Goal: Transaction & Acquisition: Book appointment/travel/reservation

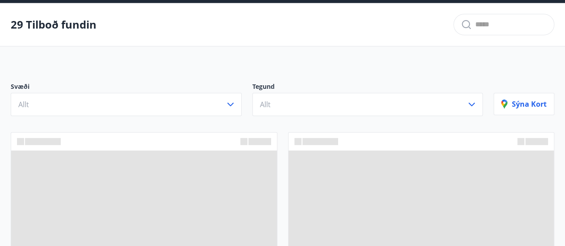
scroll to position [45, 0]
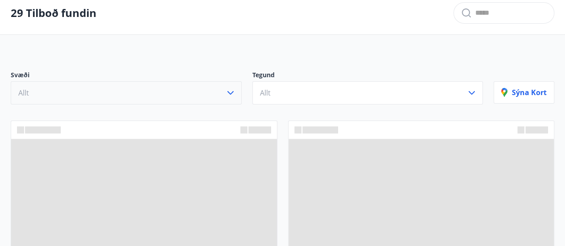
click at [209, 101] on button "Allt" at bounding box center [126, 92] width 231 height 23
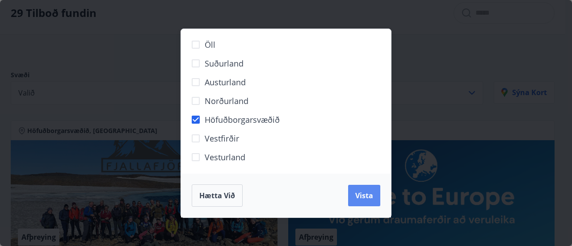
click at [363, 201] on button "Vista" at bounding box center [364, 195] width 32 height 21
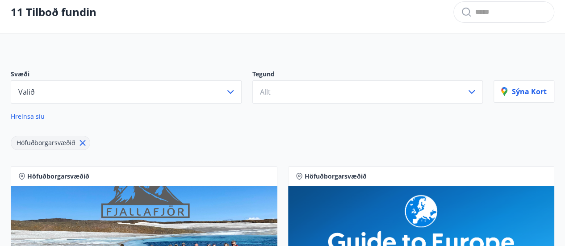
scroll to position [45, 0]
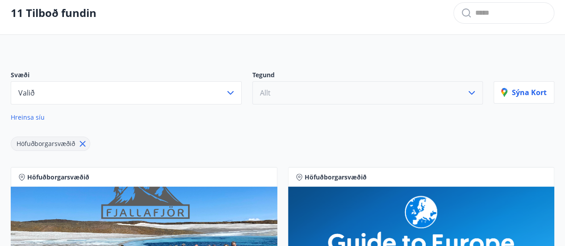
click at [274, 85] on button "Allt" at bounding box center [368, 92] width 231 height 23
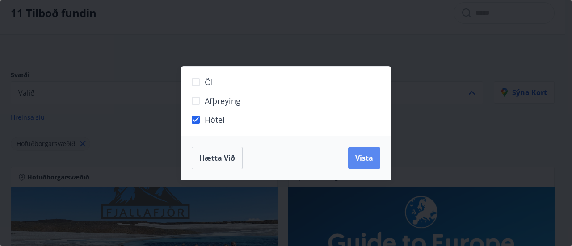
click at [367, 161] on span "Vista" at bounding box center [364, 158] width 18 height 10
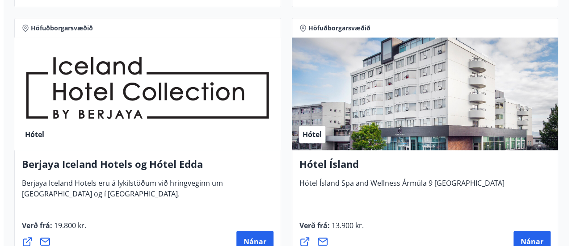
scroll to position [492, 0]
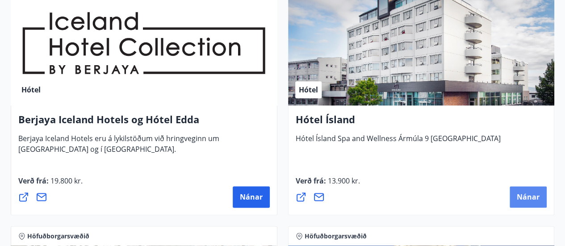
click at [521, 199] on span "Nánar" at bounding box center [528, 197] width 23 height 10
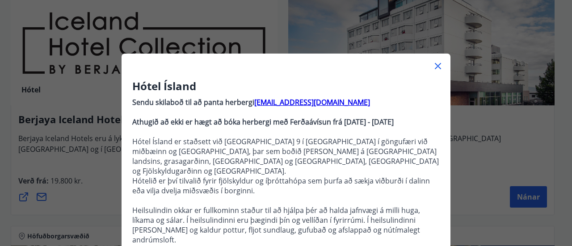
drag, startPoint x: 337, startPoint y: 125, endPoint x: 420, endPoint y: 125, distance: 83.1
click at [420, 125] on p "Athugið að ekki er hægt að bóka herbergi með Ferðaávísun frá [DATE] - [DATE]" at bounding box center [286, 122] width 308 height 10
click at [360, 126] on strong "Athugið að ekki er hægt að bóka herbergi með Ferðaávísun frá [DATE] - [DATE]" at bounding box center [262, 122] width 261 height 10
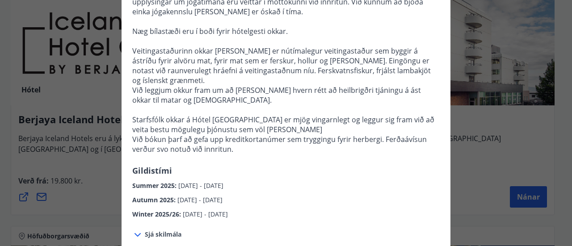
scroll to position [268, 0]
drag, startPoint x: 246, startPoint y: 156, endPoint x: 125, endPoint y: 154, distance: 121.1
click at [125, 154] on div "Hótel Ísland Sendu skilaboð til að panta herbergi [EMAIL_ADDRESS][DOMAIN_NAME] …" at bounding box center [286, 14] width 329 height 409
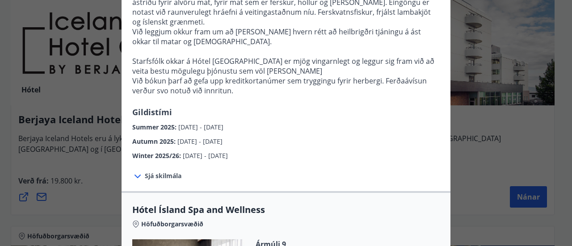
scroll to position [402, 0]
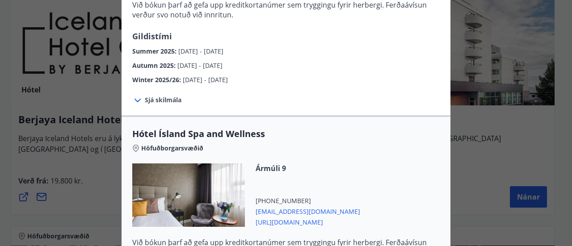
click at [134, 95] on icon at bounding box center [137, 100] width 11 height 11
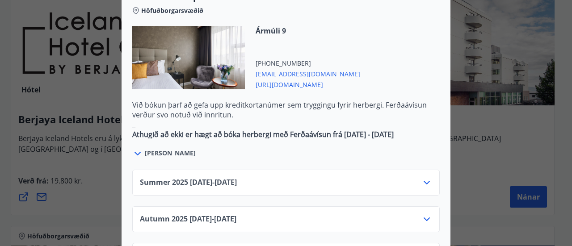
scroll to position [626, 0]
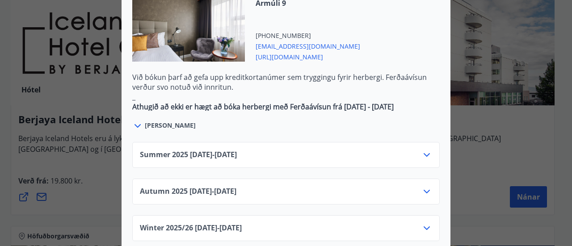
click at [316, 150] on div "Summer [PHONE_NUMBER][DATE] - [DATE]" at bounding box center [286, 159] width 292 height 18
click at [424, 153] on icon at bounding box center [427, 155] width 6 height 4
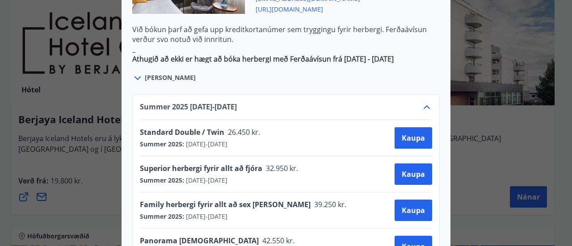
scroll to position [670, 0]
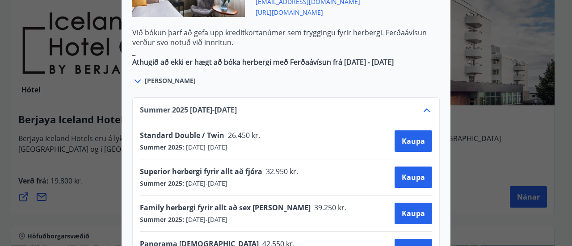
click at [416, 105] on div "Summer [PHONE_NUMBER][DATE] - [DATE]" at bounding box center [286, 114] width 292 height 18
click at [421, 105] on icon at bounding box center [426, 110] width 11 height 11
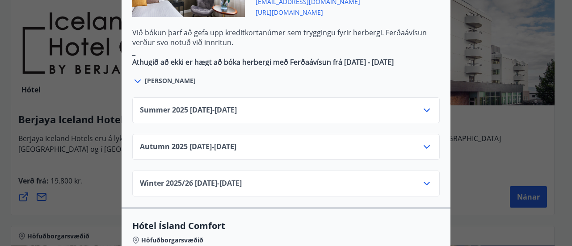
click at [210, 142] on span "Autumn [PHONE_NUMBER][DATE] - [DATE]" at bounding box center [188, 147] width 97 height 11
click at [437, 113] on div "Summer [PHONE_NUMBER][DATE] - [DATE] Autumn [PHONE_NUMBER][DATE] - [DATE] Winte…" at bounding box center [286, 142] width 329 height 110
click at [424, 142] on icon at bounding box center [426, 147] width 11 height 11
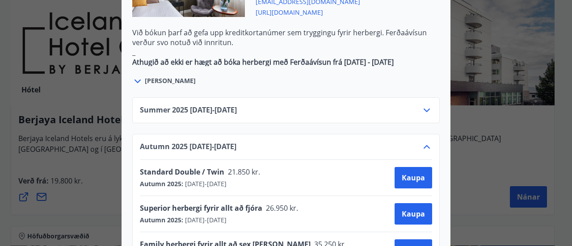
click at [424, 142] on icon at bounding box center [426, 147] width 11 height 11
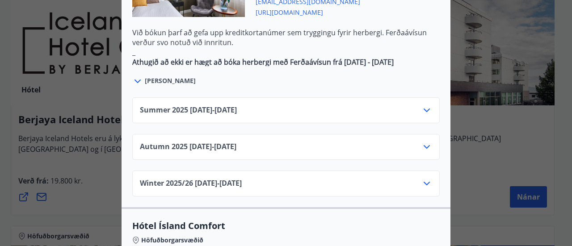
click at [421, 178] on icon at bounding box center [426, 183] width 11 height 11
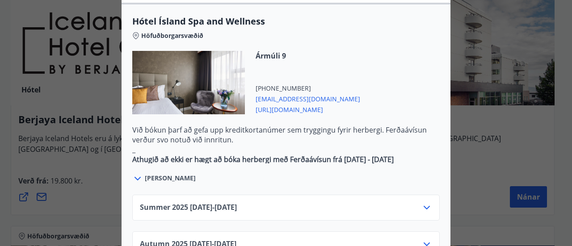
scroll to position [536, 0]
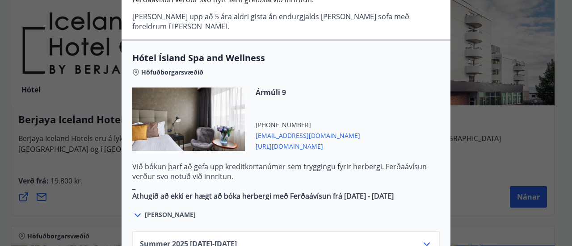
click at [477, 144] on div "Hótel Ísland Sendu skilaboð til að panta herbergi [EMAIL_ADDRESS][DOMAIN_NAME] …" at bounding box center [286, 123] width 572 height 246
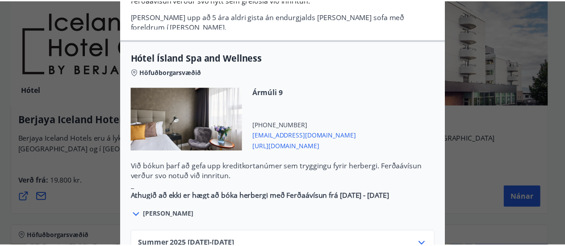
scroll to position [0, 0]
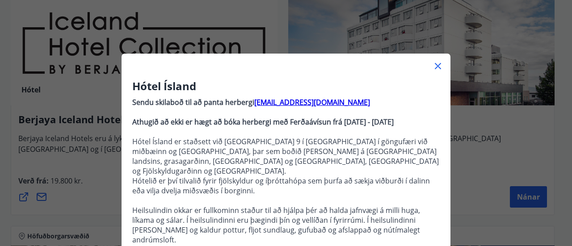
click at [434, 67] on icon at bounding box center [438, 66] width 11 height 11
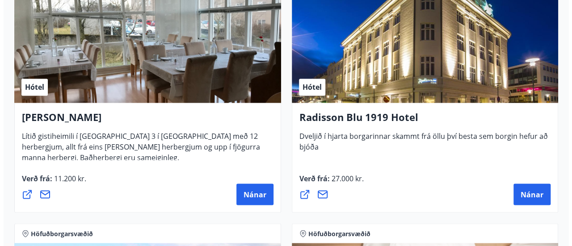
scroll to position [760, 0]
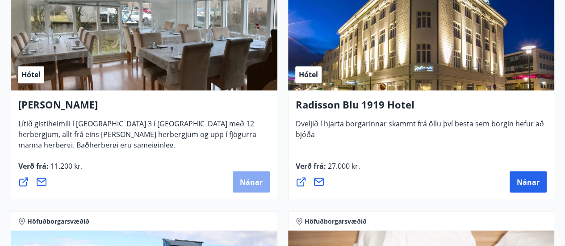
click at [240, 175] on button "Nánar" at bounding box center [251, 181] width 37 height 21
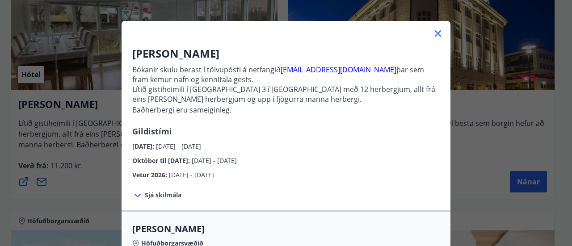
scroll to position [45, 0]
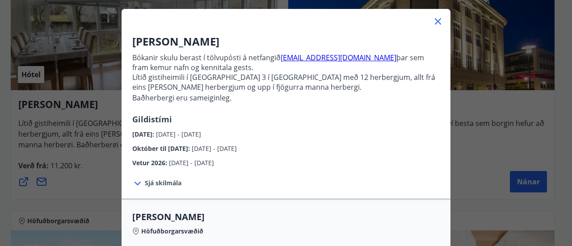
click at [153, 185] on span "Sjá skilmála" at bounding box center [163, 183] width 37 height 9
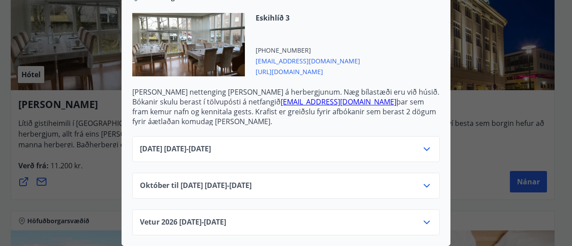
scroll to position [338, 0]
click at [169, 144] on span "[DATE] [DATE] - [DATE]" at bounding box center [175, 149] width 71 height 11
click at [423, 144] on icon at bounding box center [426, 149] width 11 height 11
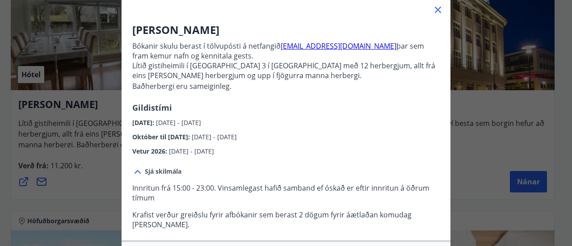
scroll to position [0, 0]
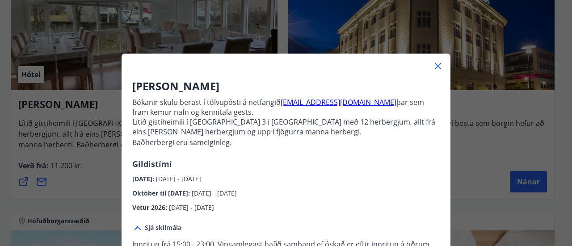
click at [436, 66] on icon at bounding box center [438, 66] width 11 height 11
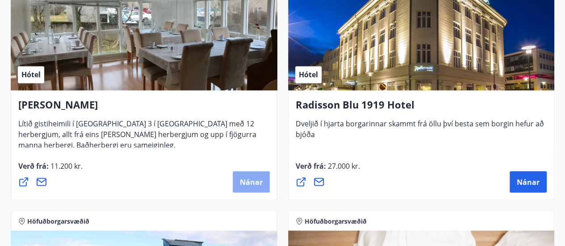
click at [235, 181] on button "Nánar" at bounding box center [251, 181] width 37 height 21
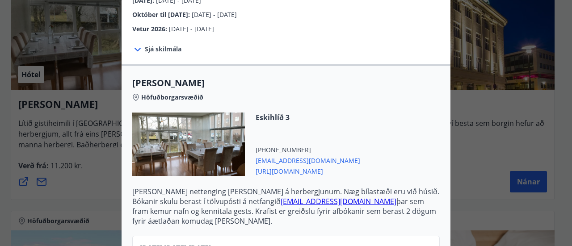
scroll to position [284, 0]
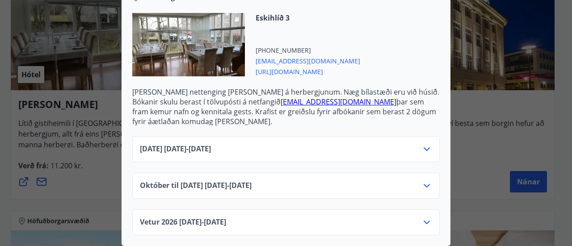
click at [284, 68] on span "[URL][DOMAIN_NAME]" at bounding box center [308, 71] width 105 height 11
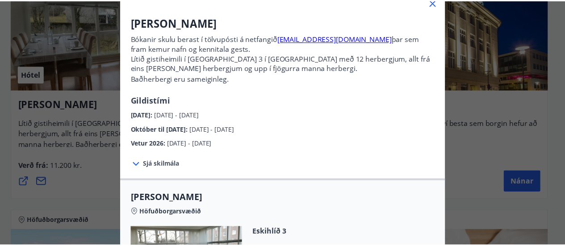
scroll to position [61, 0]
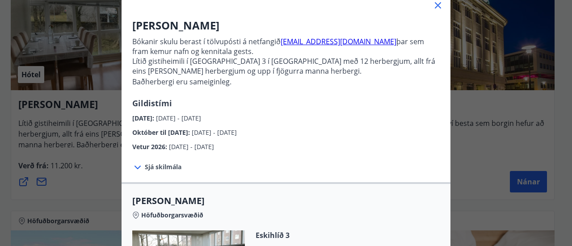
click at [434, 5] on icon at bounding box center [438, 5] width 11 height 11
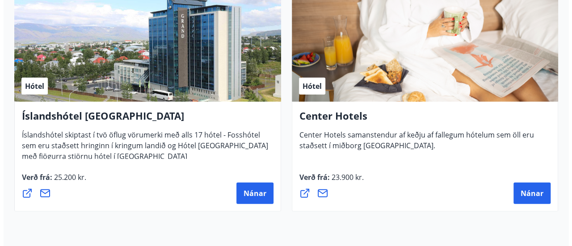
scroll to position [983, 0]
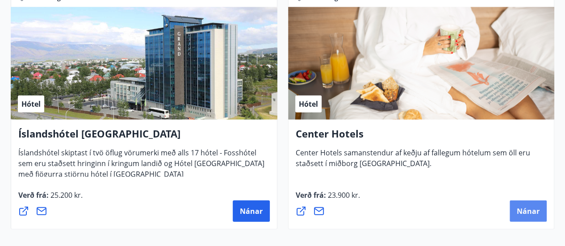
click at [518, 205] on button "Nánar" at bounding box center [528, 211] width 37 height 21
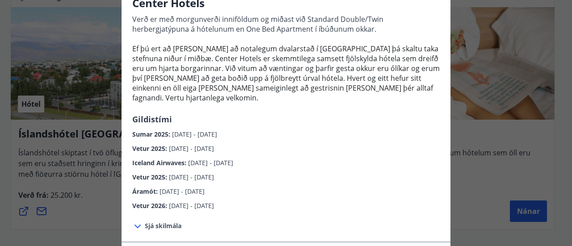
scroll to position [89, 0]
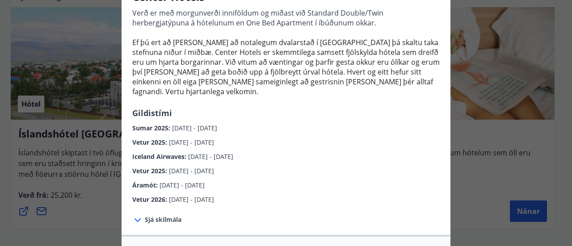
click at [172, 124] on span "[DATE] - [DATE]" at bounding box center [194, 128] width 45 height 8
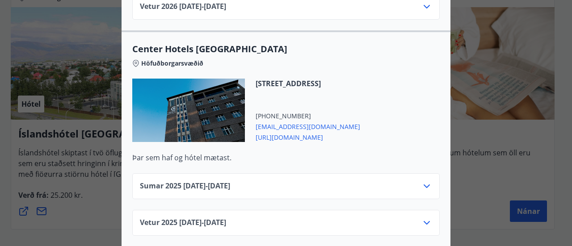
scroll to position [1386, 0]
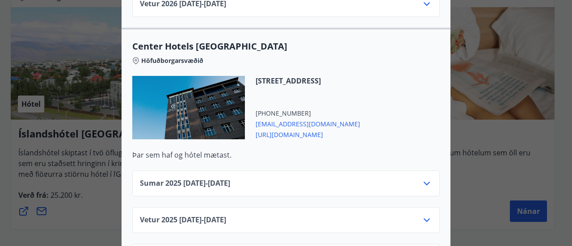
click at [271, 178] on div "Sumar [PHONE_NUMBER][DATE] - [DATE]" at bounding box center [286, 187] width 292 height 18
click at [424, 182] on icon at bounding box center [427, 184] width 6 height 4
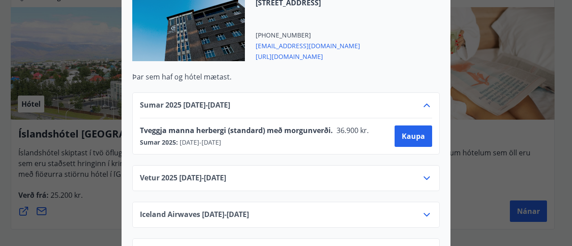
scroll to position [1475, 0]
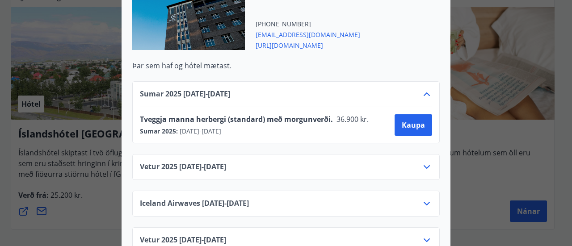
click at [421, 89] on icon at bounding box center [426, 94] width 11 height 11
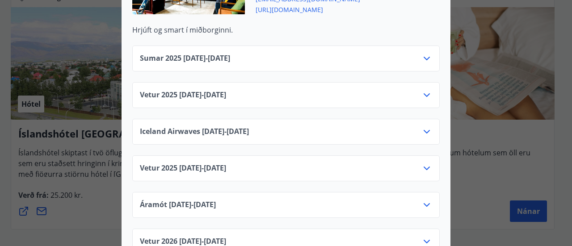
scroll to position [1117, 0]
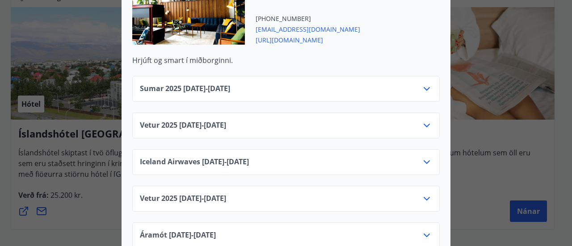
click at [293, 84] on div "Sumar [PHONE_NUMBER][DATE] - [DATE]" at bounding box center [286, 93] width 292 height 18
click at [423, 84] on icon at bounding box center [426, 89] width 11 height 11
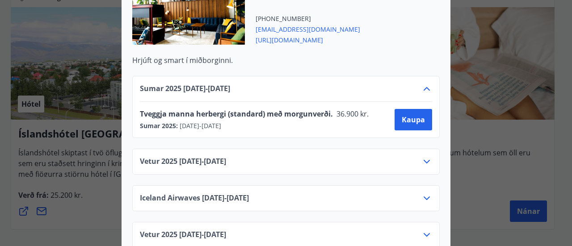
click at [423, 84] on icon at bounding box center [426, 89] width 11 height 11
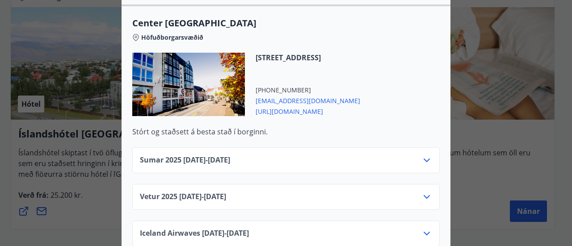
scroll to position [670, 0]
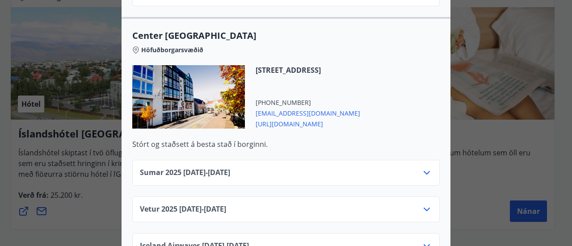
click at [432, 160] on div "Sumar [PHONE_NUMBER][DATE] - [DATE]" at bounding box center [286, 173] width 308 height 26
click at [423, 168] on icon at bounding box center [426, 173] width 11 height 11
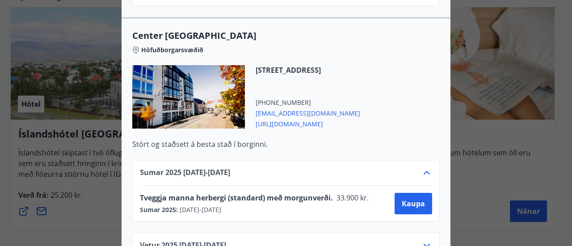
click at [424, 171] on icon at bounding box center [427, 173] width 6 height 4
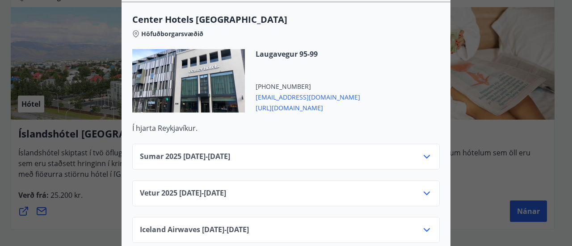
scroll to position [313, 0]
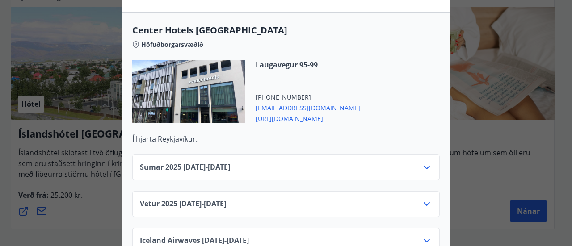
click at [424, 155] on div "Sumar [PHONE_NUMBER][DATE] - [DATE]" at bounding box center [286, 168] width 308 height 26
click at [421, 162] on icon at bounding box center [426, 167] width 11 height 11
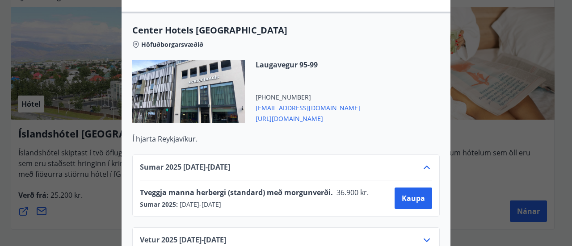
click at [421, 162] on icon at bounding box center [426, 167] width 11 height 11
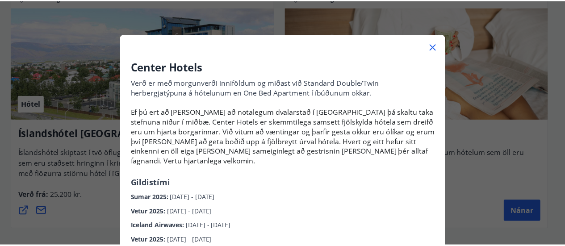
scroll to position [0, 0]
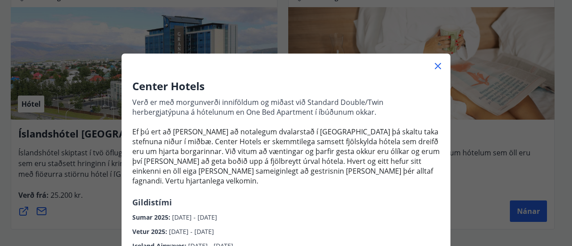
click at [433, 66] on icon at bounding box center [438, 66] width 11 height 11
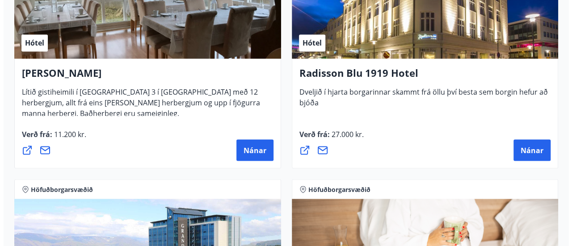
scroll to position [724, 0]
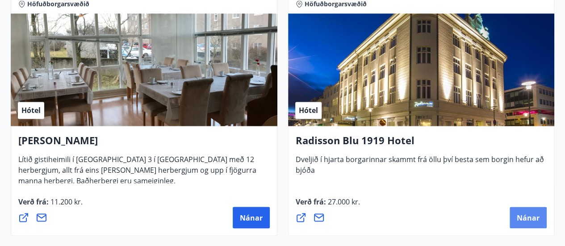
click at [518, 211] on button "Nánar" at bounding box center [528, 217] width 37 height 21
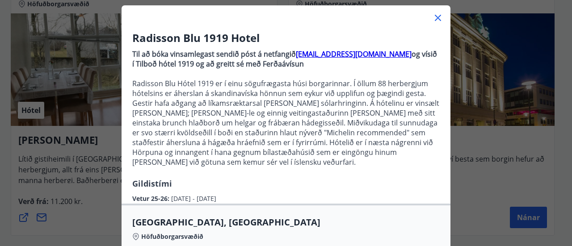
scroll to position [0, 0]
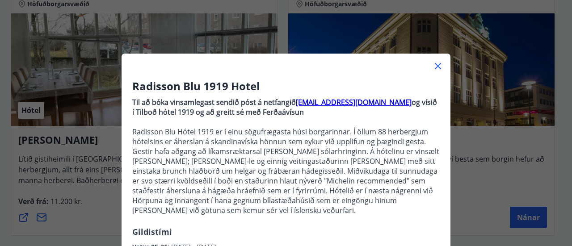
click at [435, 67] on icon at bounding box center [438, 66] width 6 height 6
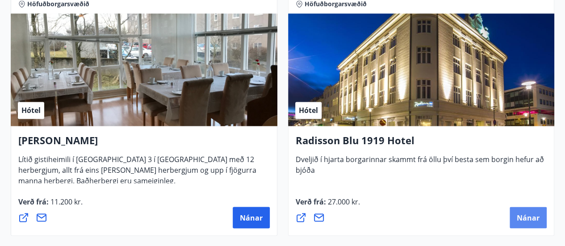
click at [523, 214] on span "Nánar" at bounding box center [528, 218] width 23 height 10
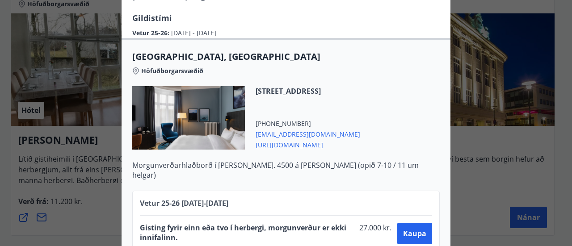
scroll to position [237, 0]
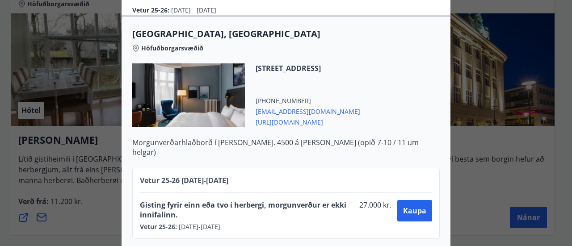
click at [476, 184] on div "Radisson Blu 1919 Hotel Til að bóka vinsamlegast sendið póst á netfangið [EMAIL…" at bounding box center [286, 123] width 572 height 246
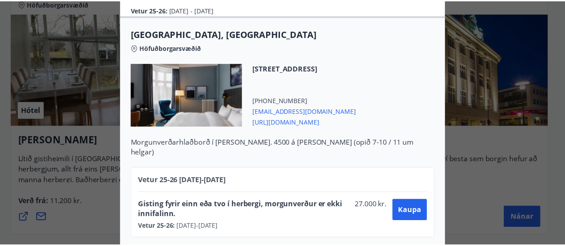
scroll to position [0, 0]
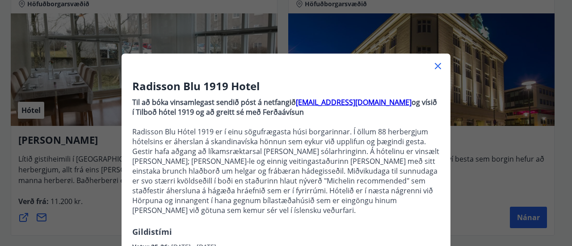
click at [438, 65] on icon at bounding box center [438, 66] width 11 height 11
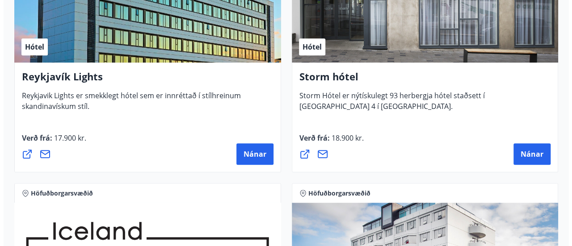
scroll to position [232, 0]
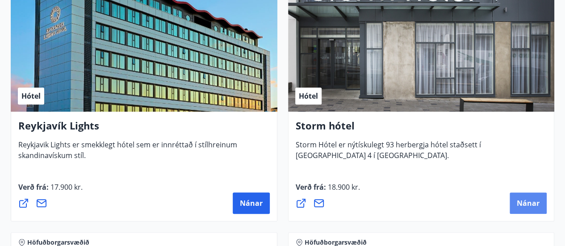
click at [527, 198] on span "Nánar" at bounding box center [528, 203] width 23 height 10
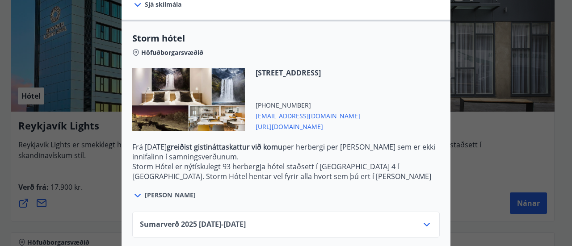
scroll to position [253, 0]
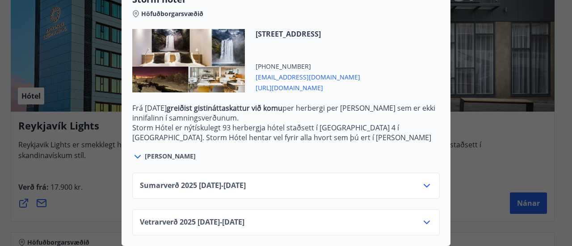
click at [228, 181] on span "Sumarverð [PHONE_NUMBER][DATE] - [DATE]" at bounding box center [193, 186] width 106 height 11
click at [413, 181] on div "Sumarverð [PHONE_NUMBER][DATE] - [DATE]" at bounding box center [286, 190] width 292 height 18
click at [426, 181] on icon at bounding box center [426, 186] width 11 height 11
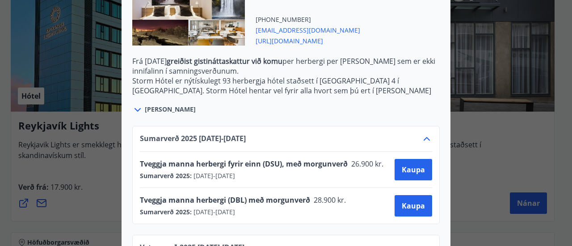
scroll to position [325, 0]
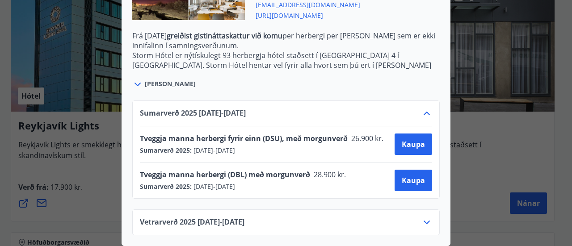
click at [410, 42] on p "Frá [DATE] greiðist gistináttaskattur við komu per herbergi per [PERSON_NAME] s…" at bounding box center [286, 41] width 308 height 20
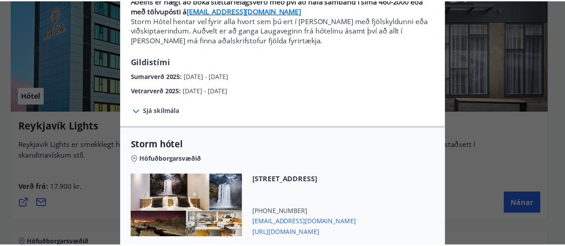
scroll to position [0, 0]
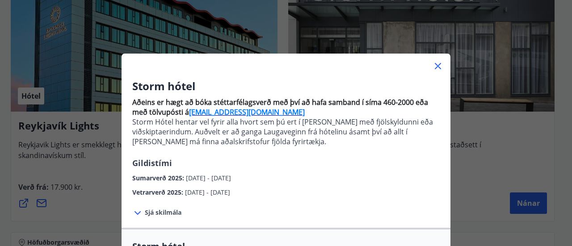
click at [434, 69] on icon at bounding box center [438, 66] width 11 height 11
